Goal: Information Seeking & Learning: Check status

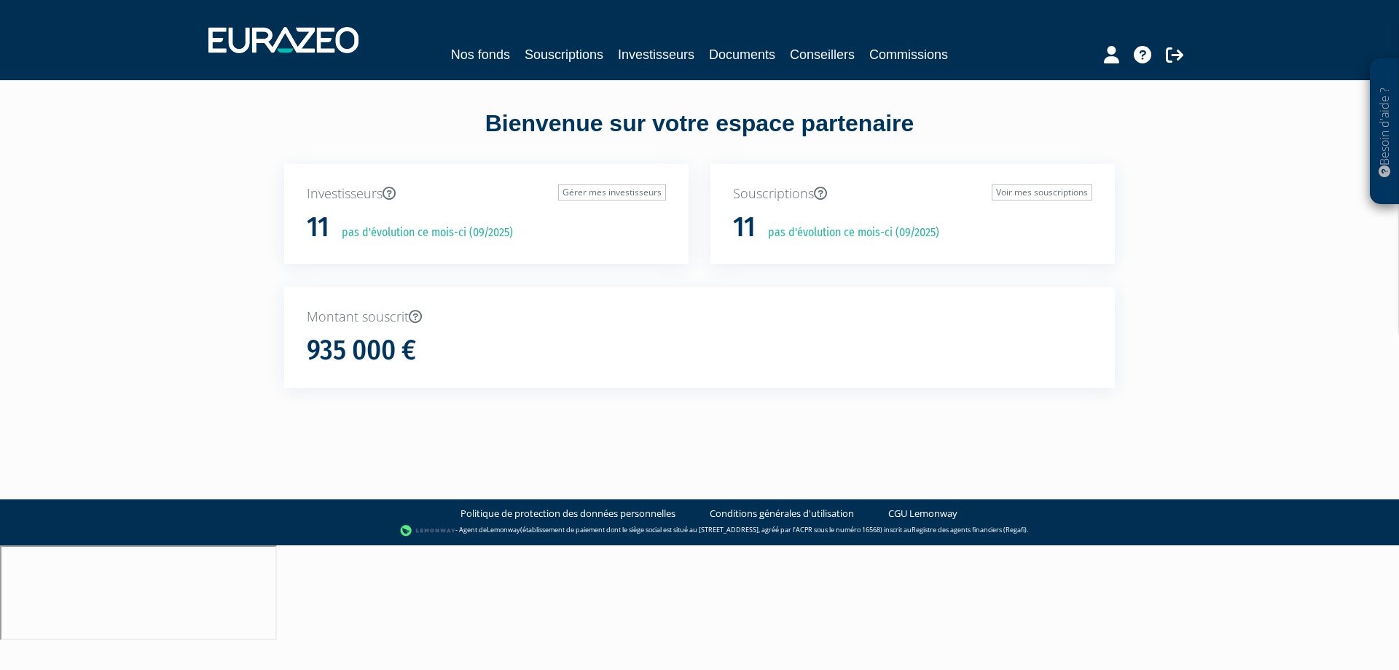
click at [511, 237] on p "pas d'évolution ce mois-ci (09/2025)" at bounding box center [422, 232] width 181 height 17
click at [415, 216] on div "11 pas d'évolution ce mois-ci (09/2025)" at bounding box center [486, 227] width 359 height 31
click at [369, 202] on p "Investisseurs Gérer mes investisseurs" at bounding box center [486, 193] width 359 height 19
click at [366, 197] on p "Investisseurs Gérer mes investisseurs" at bounding box center [486, 193] width 359 height 19
click at [323, 226] on h1 "11" at bounding box center [318, 227] width 23 height 31
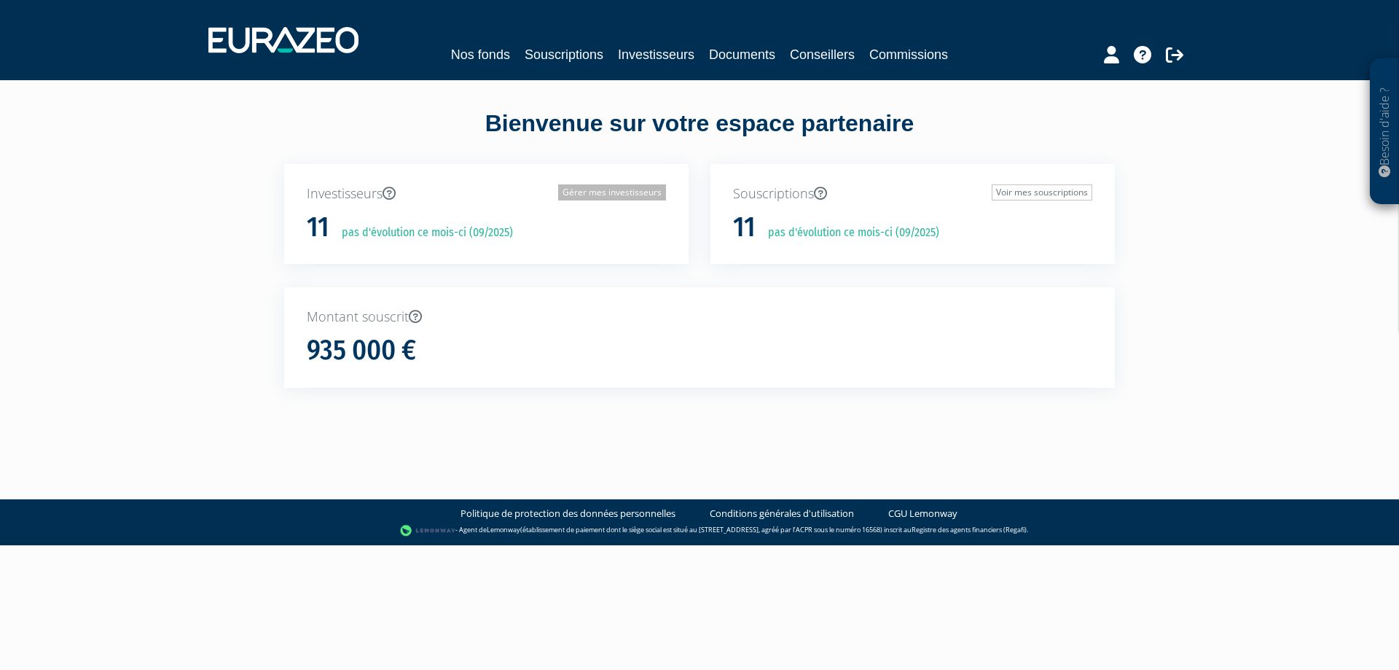
click at [589, 194] on link "Gérer mes investisseurs" at bounding box center [612, 192] width 108 height 16
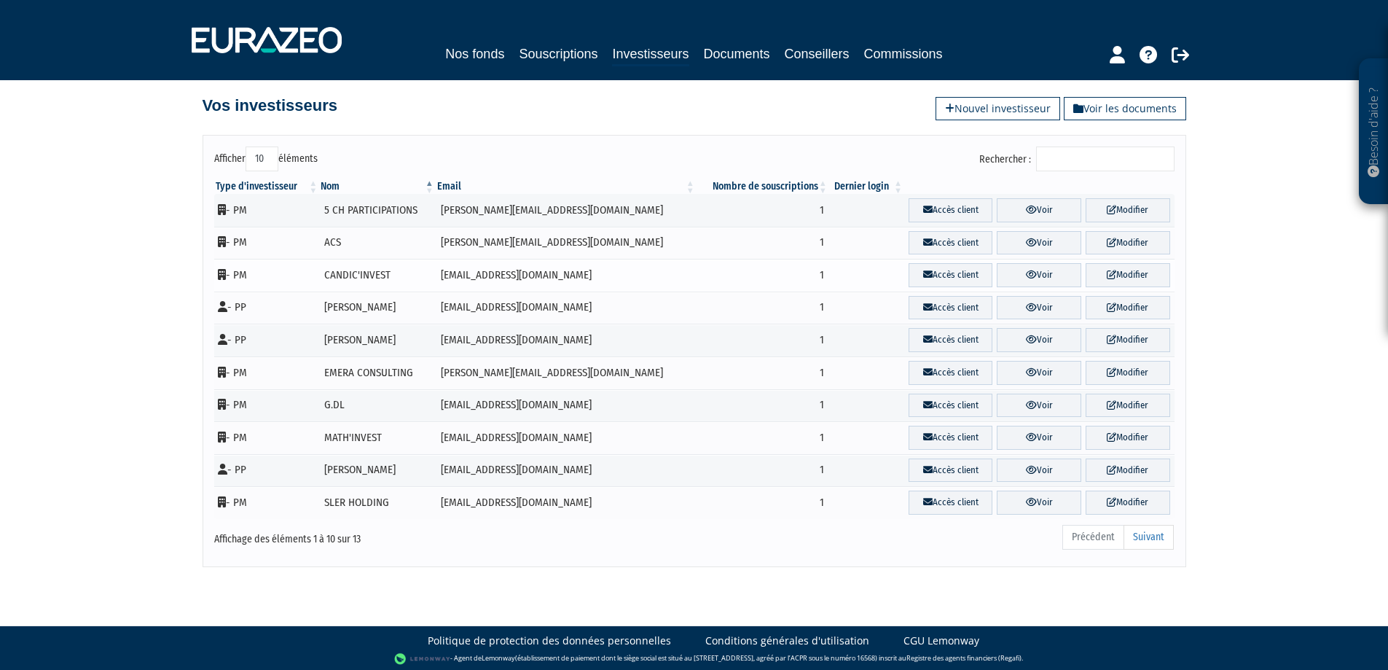
scroll to position [16, 0]
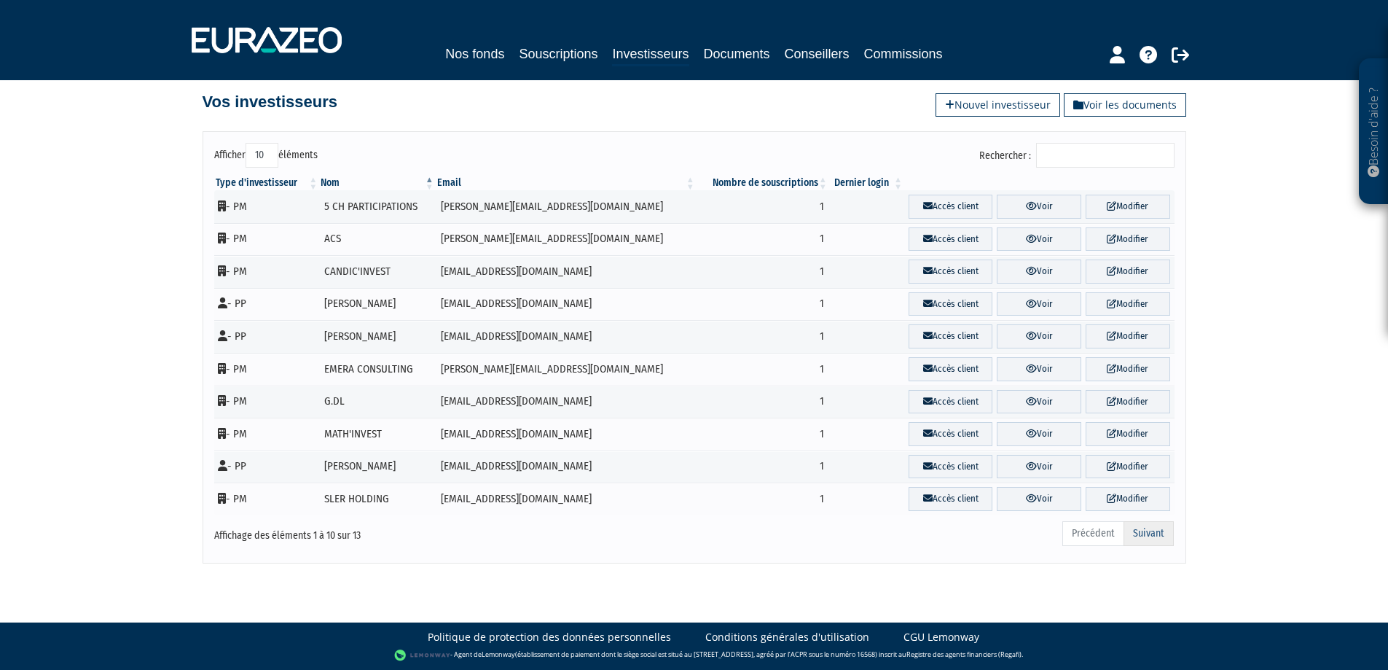
click at [1157, 541] on link "Suivant" at bounding box center [1149, 533] width 50 height 25
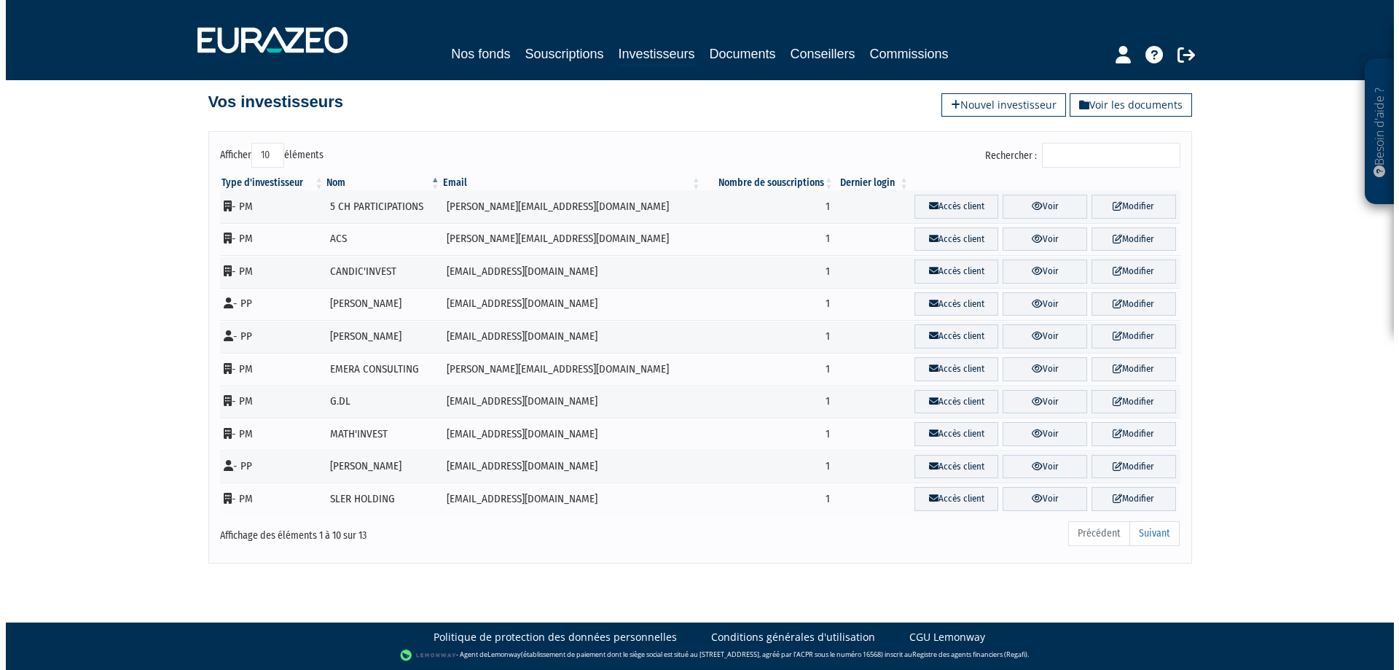
scroll to position [0, 0]
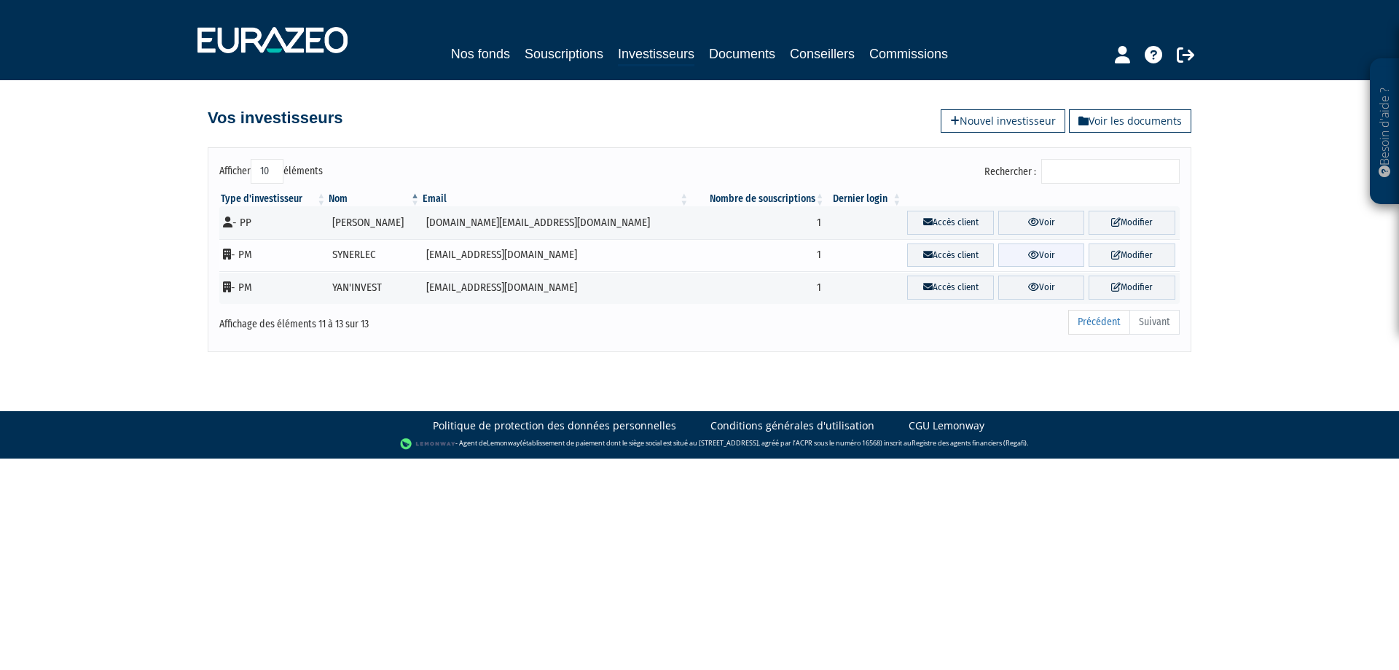
click at [1032, 257] on link "Voir" at bounding box center [1041, 255] width 87 height 24
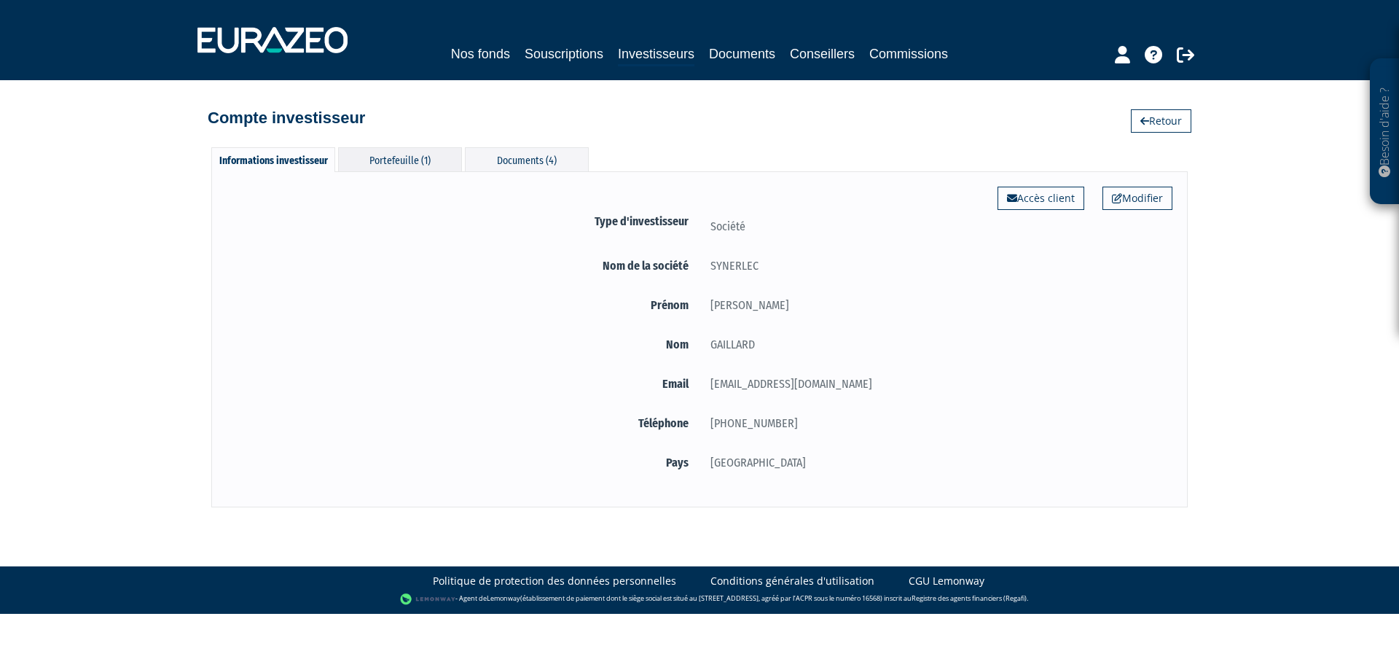
click at [396, 167] on div "Portefeuille (1)" at bounding box center [400, 159] width 124 height 24
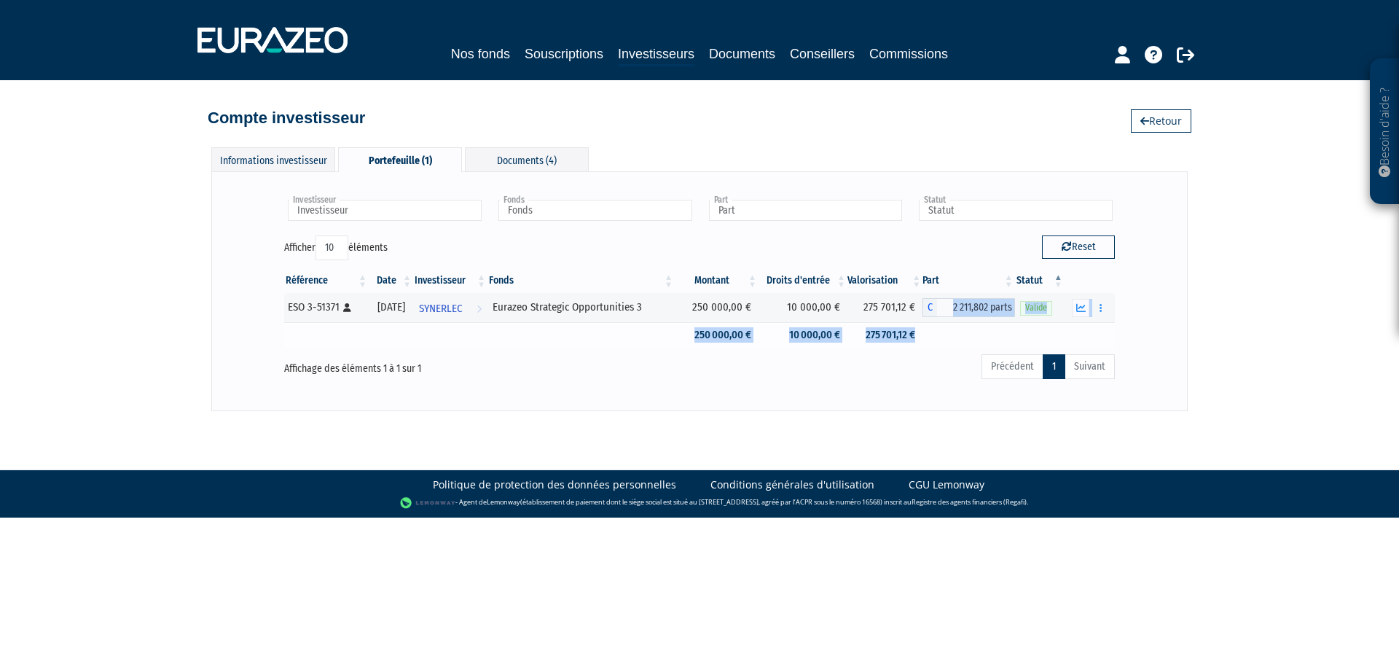
drag, startPoint x: 947, startPoint y: 302, endPoint x: 975, endPoint y: 331, distance: 40.2
click at [975, 331] on tbody "ESO 3-51371 [Français] Personne physique [DATE] SYNERLEC Voir l'investisseur Eu…" at bounding box center [699, 320] width 831 height 55
click at [975, 331] on td at bounding box center [969, 335] width 93 height 26
click at [1074, 310] on button "button" at bounding box center [1080, 308] width 17 height 18
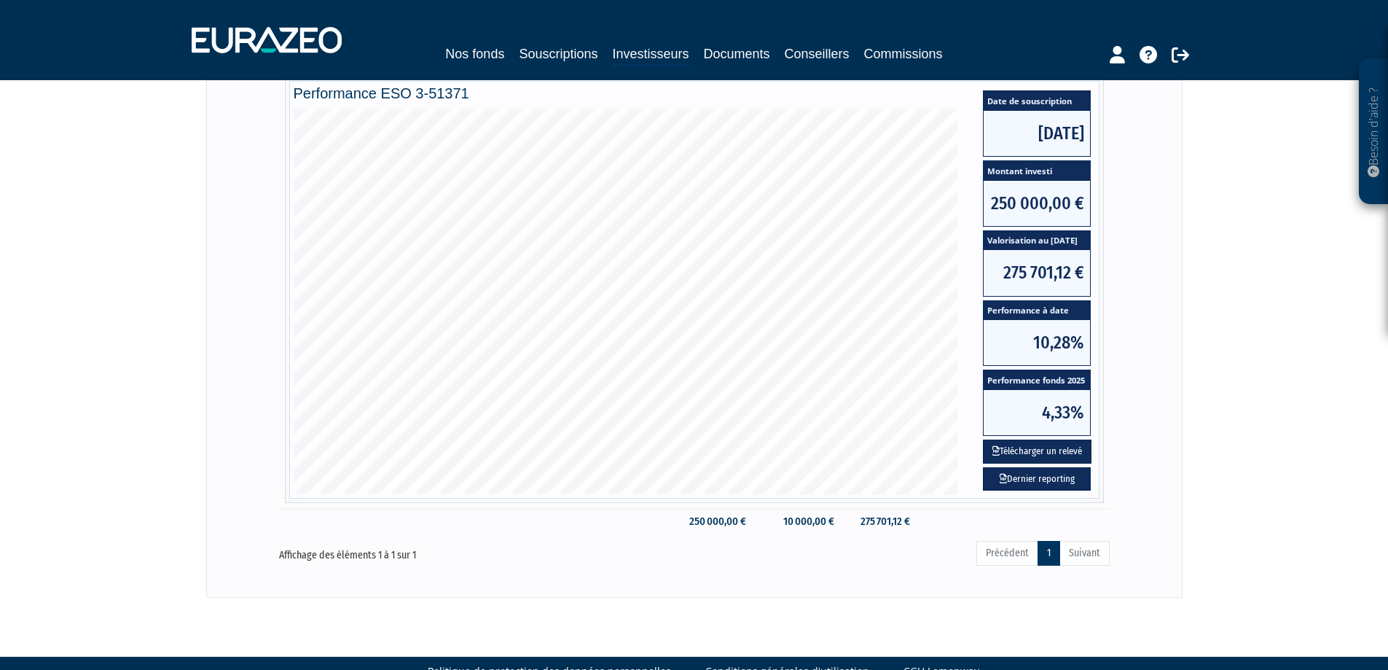
scroll to position [291, 0]
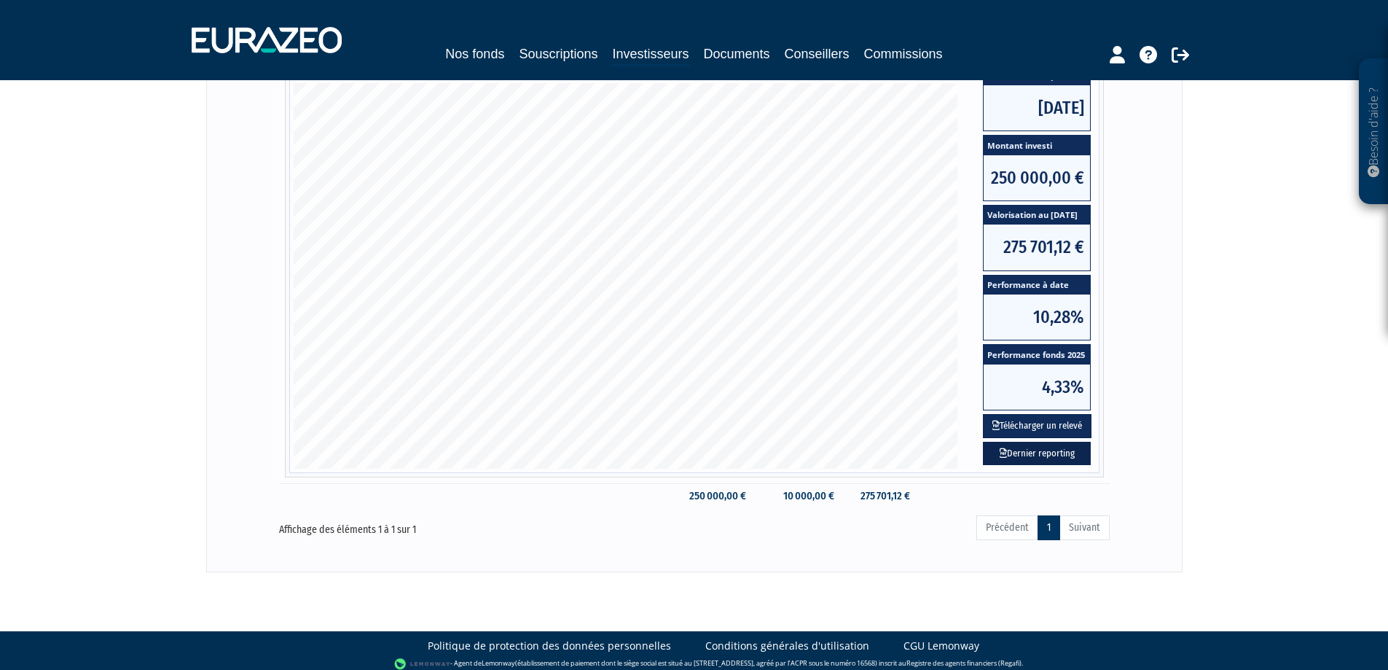
click at [1005, 448] on icon at bounding box center [1003, 452] width 7 height 9
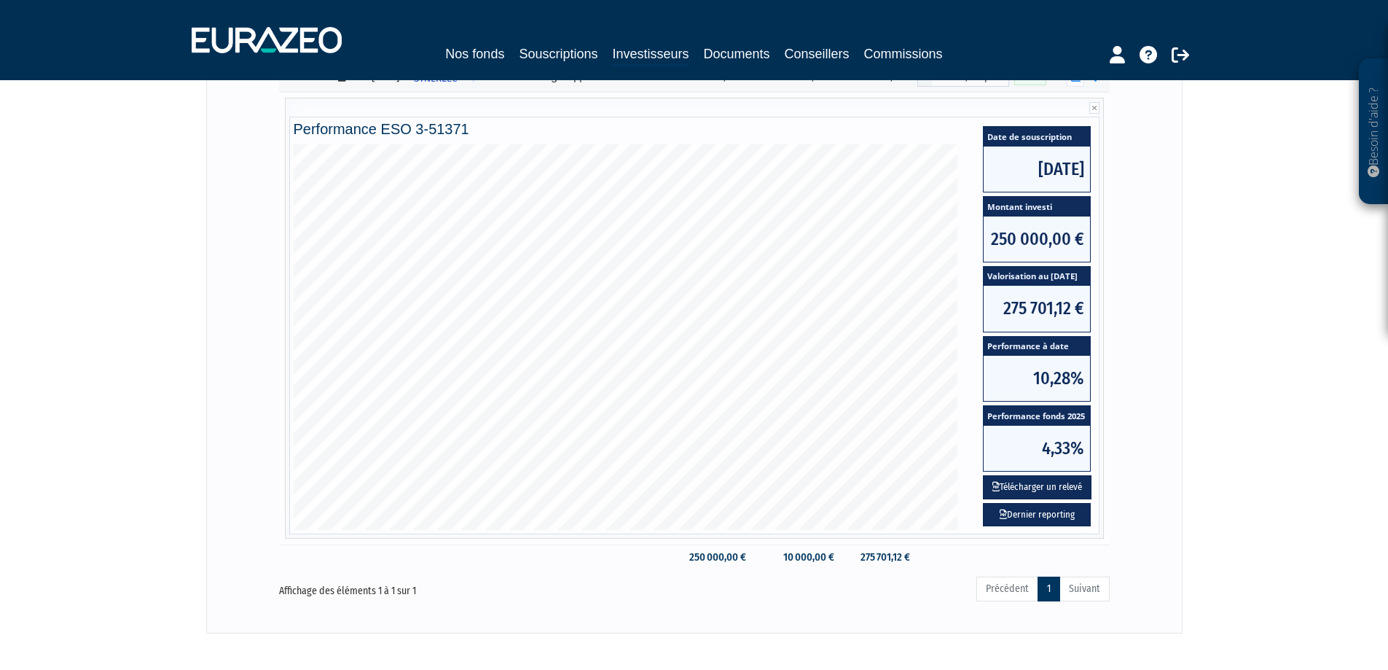
scroll to position [146, 0]
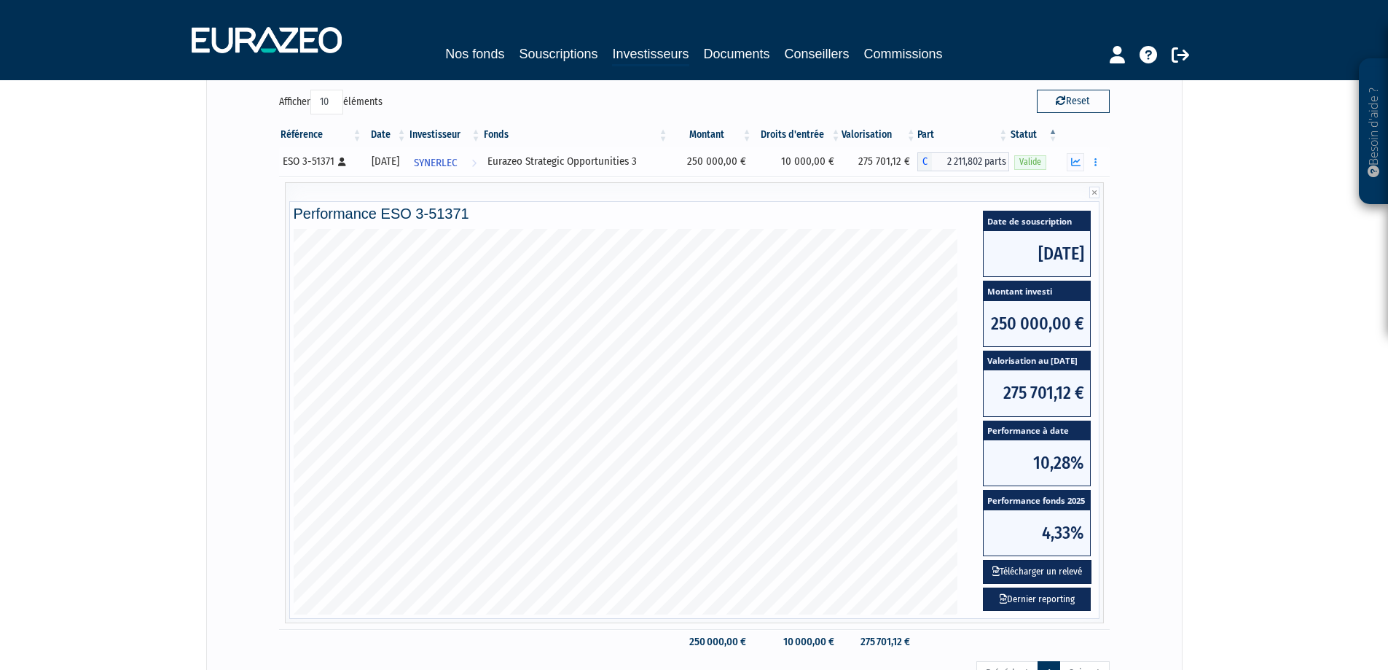
drag, startPoint x: 861, startPoint y: 160, endPoint x: 1060, endPoint y: 163, distance: 198.2
click at [1047, 164] on tr "ESO 3-51371 [Français] Personne physique [DATE] SYNERLEC Voir l'investisseur Eu…" at bounding box center [694, 161] width 831 height 29
click at [1098, 163] on button "button" at bounding box center [1095, 162] width 17 height 18
click at [1075, 176] on link "Documents" at bounding box center [1063, 188] width 73 height 24
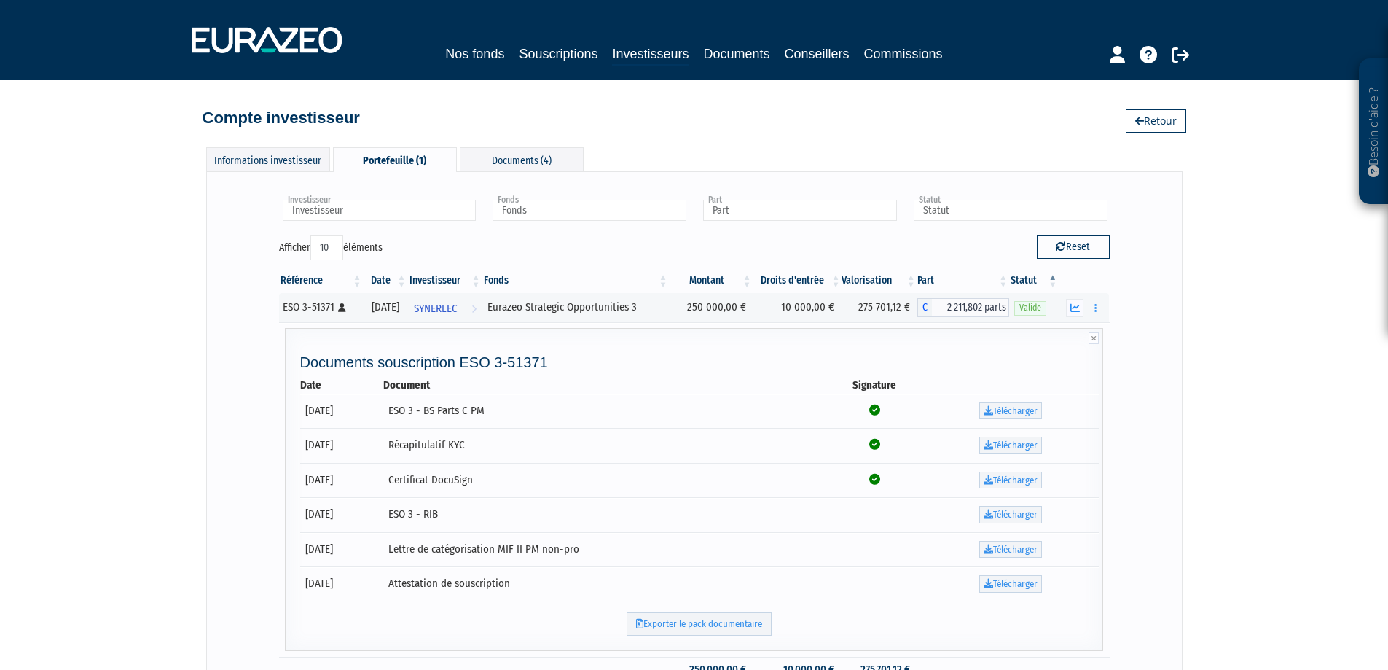
scroll to position [73, 0]
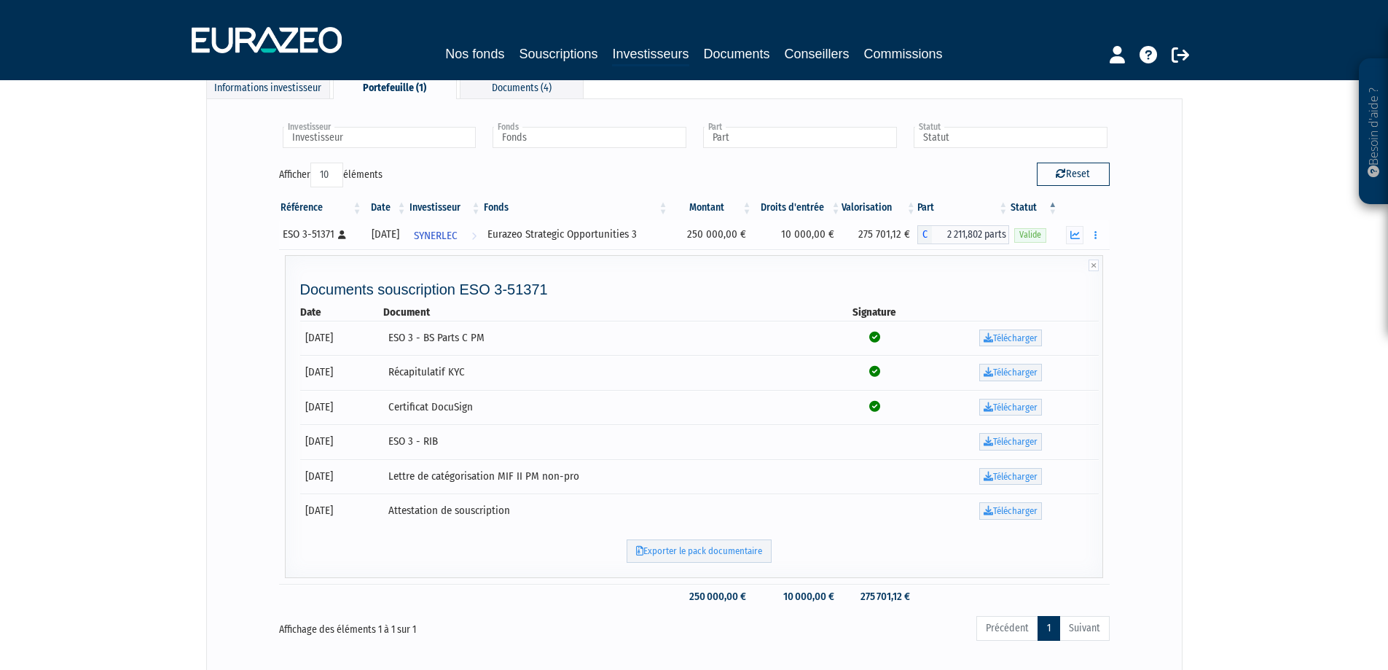
drag, startPoint x: 721, startPoint y: 236, endPoint x: 783, endPoint y: 237, distance: 61.9
click at [783, 237] on tr "ESO 3-51371 [Français] Personne physique [DATE] SYNERLEC Voir l'investisseur Eu…" at bounding box center [694, 234] width 831 height 29
drag, startPoint x: 847, startPoint y: 232, endPoint x: 881, endPoint y: 235, distance: 34.4
click at [881, 235] on tr "ESO 3-51371 [Français] Personne physique [DATE] SYNERLEC Voir l'investisseur Eu…" at bounding box center [694, 234] width 831 height 29
click at [881, 235] on td "275 701,12 €" at bounding box center [879, 234] width 75 height 29
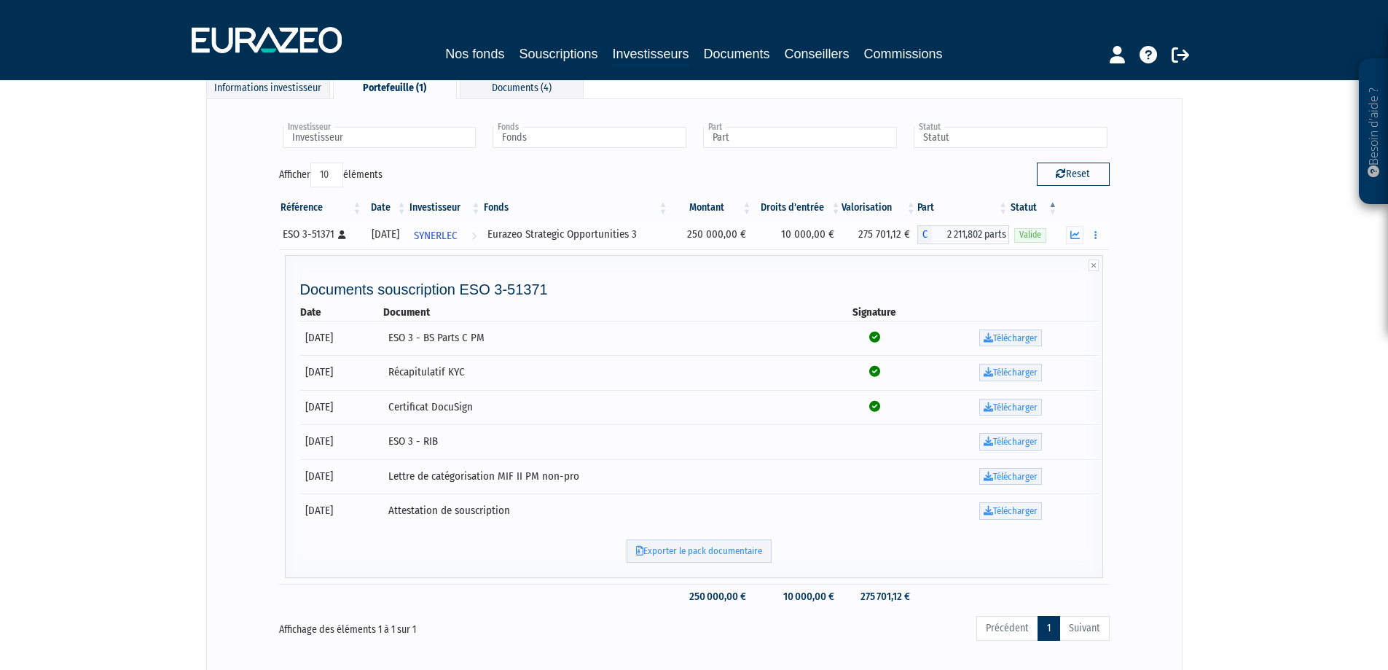
drag, startPoint x: 869, startPoint y: 233, endPoint x: 909, endPoint y: 239, distance: 40.5
click at [909, 239] on td "275 701,12 €" at bounding box center [879, 234] width 75 height 29
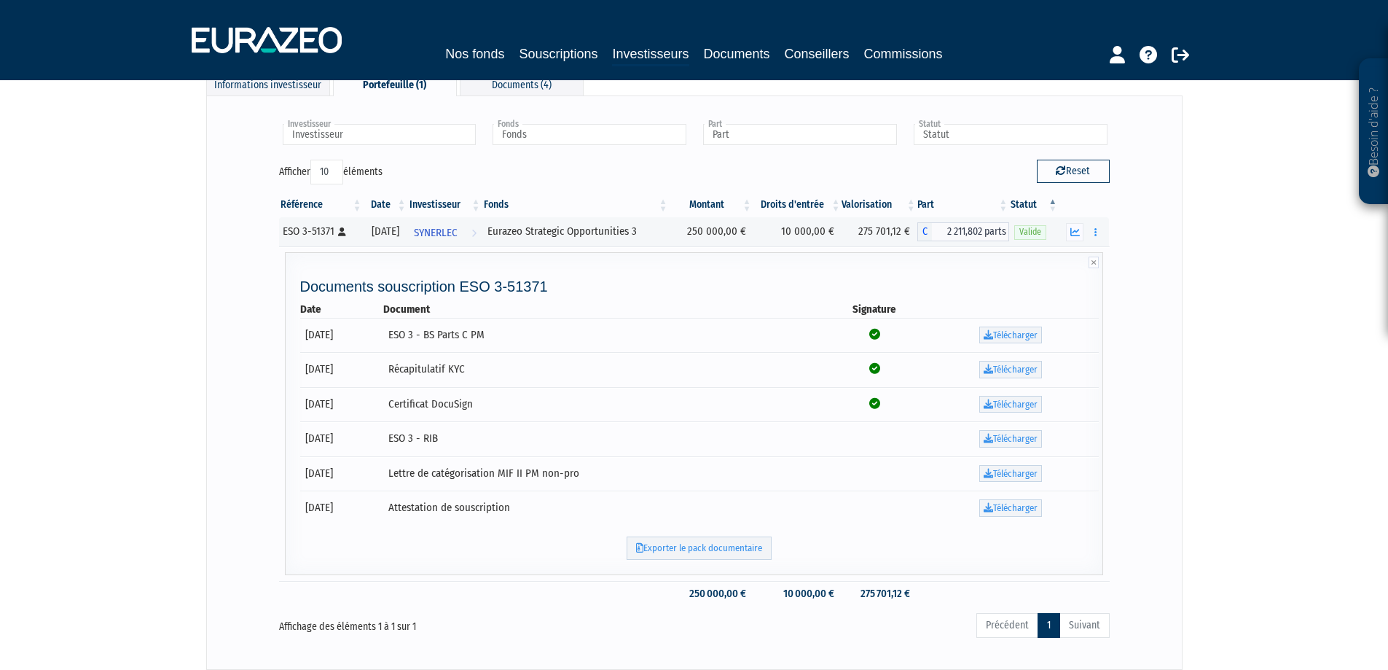
scroll to position [0, 0]
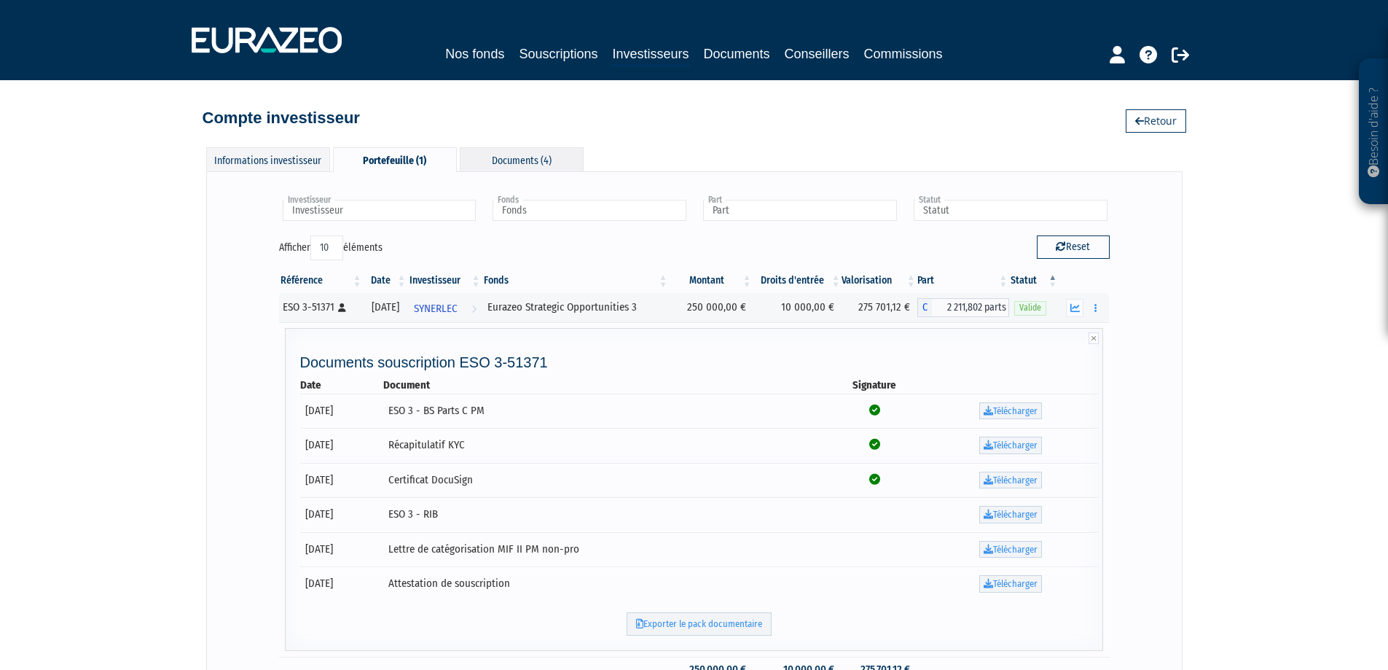
click at [525, 152] on div "Documents (4)" at bounding box center [522, 159] width 124 height 24
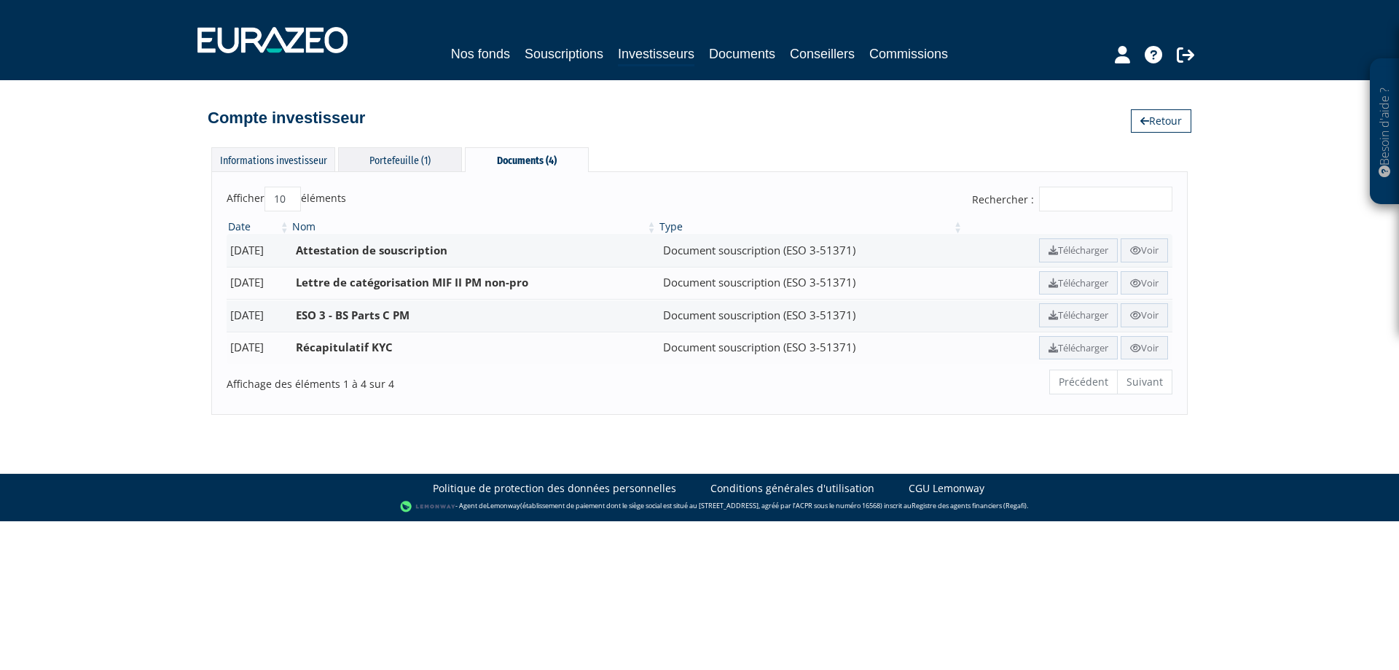
click at [405, 157] on div "Portefeuille (1)" at bounding box center [400, 159] width 124 height 24
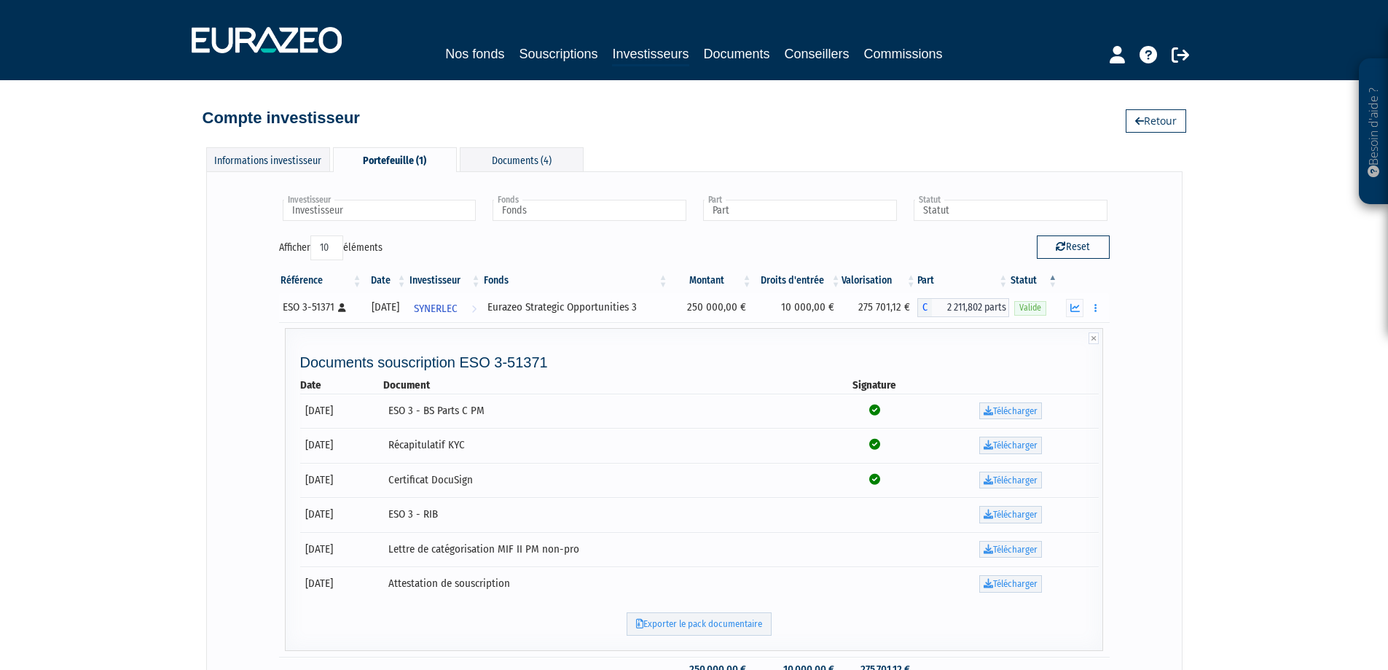
drag, startPoint x: 863, startPoint y: 308, endPoint x: 903, endPoint y: 310, distance: 40.1
click at [903, 310] on td "275 701,12 €" at bounding box center [879, 307] width 75 height 29
copy td "275 701,12"
click at [1076, 304] on icon "button" at bounding box center [1074, 307] width 9 height 9
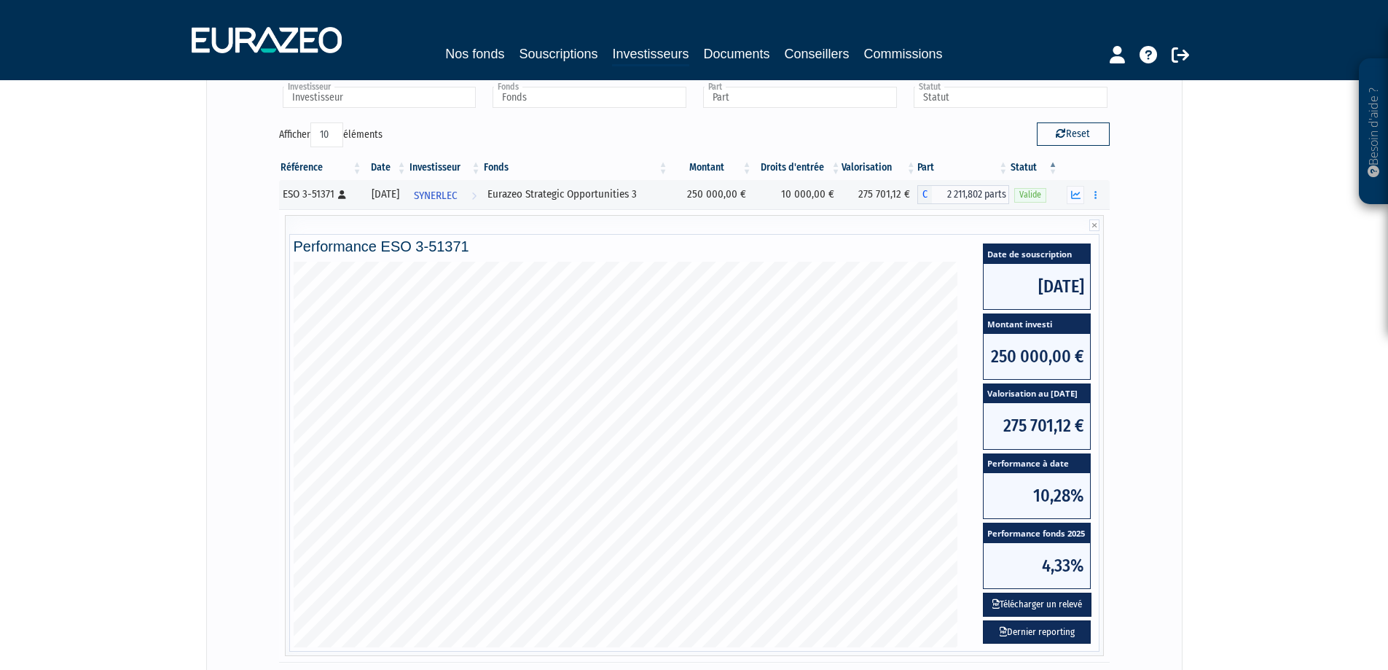
scroll to position [146, 0]
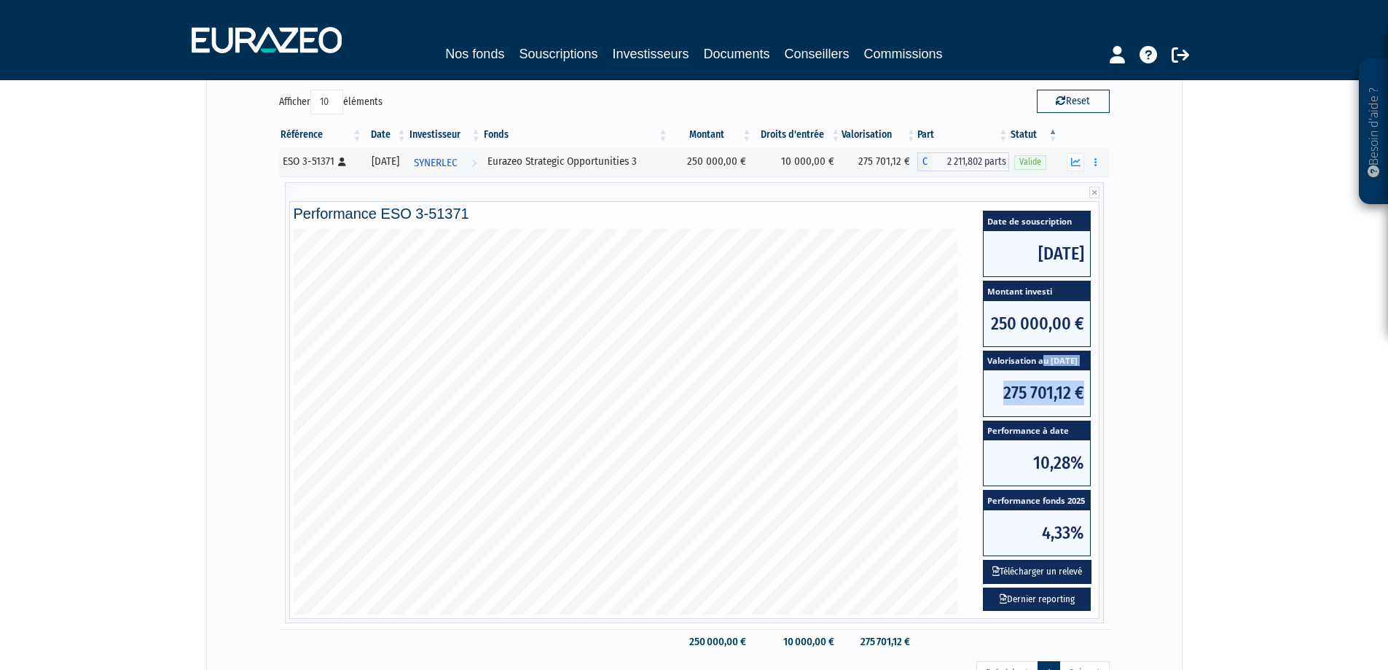
drag, startPoint x: 1042, startPoint y: 359, endPoint x: 1105, endPoint y: 365, distance: 62.9
click at [1105, 365] on div "Date de souscription [DATE] Montant investi 250 000,00 € Valorisation au [DATE]…" at bounding box center [1036, 421] width 137 height 385
